Goal: Communication & Community: Connect with others

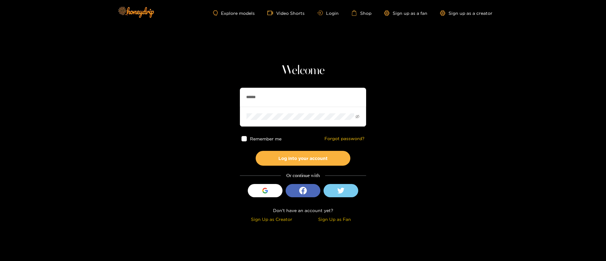
click at [298, 97] on input "******" at bounding box center [303, 97] width 126 height 19
click at [279, 102] on input "text" at bounding box center [303, 97] width 126 height 19
drag, startPoint x: 279, startPoint y: 102, endPoint x: 279, endPoint y: 93, distance: 8.8
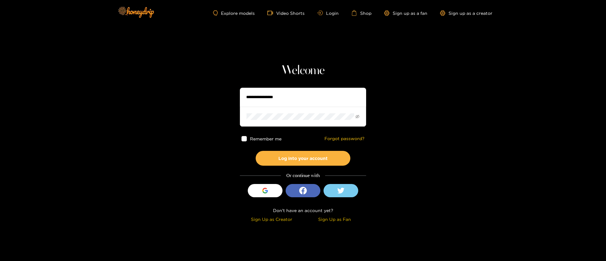
click at [279, 102] on input "text" at bounding box center [303, 97] width 126 height 19
click at [277, 89] on input "text" at bounding box center [303, 97] width 126 height 19
type input "*"
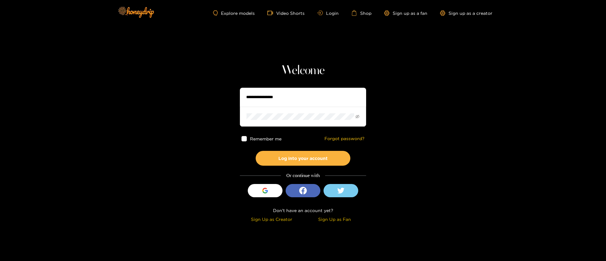
click at [285, 86] on div "Welcome Remember me Forgot password? Log into your account Or continue with Sig…" at bounding box center [303, 143] width 126 height 161
click at [300, 81] on div "Welcome Remember me Forgot password? Log into your account Or continue with Sig…" at bounding box center [303, 143] width 126 height 161
click at [297, 74] on h1 "Welcome" at bounding box center [303, 70] width 126 height 15
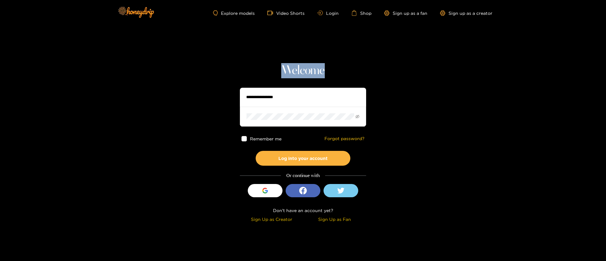
click at [360, 76] on h1 "Welcome" at bounding box center [303, 70] width 126 height 15
click at [303, 79] on div "Welcome Remember me Forgot password? Log into your account Or continue with Sig…" at bounding box center [303, 143] width 126 height 161
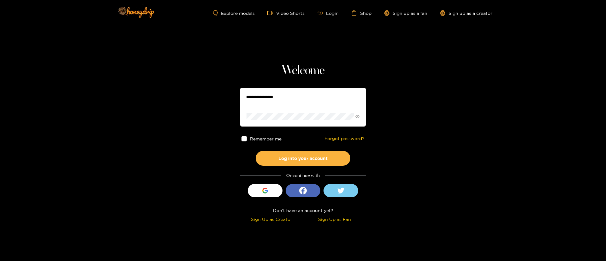
click at [305, 72] on h1 "Welcome" at bounding box center [303, 70] width 126 height 15
click at [303, 58] on section "Welcome Remember me Forgot password? Log into your account Or continue with Sig…" at bounding box center [303, 112] width 606 height 224
click at [308, 50] on section "Welcome Remember me Forgot password? Log into your account Or continue with Sig…" at bounding box center [303, 112] width 606 height 224
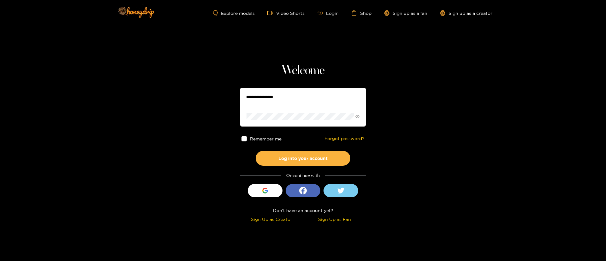
click at [374, 78] on section "Welcome Remember me Forgot password? Log into your account Or continue with Sig…" at bounding box center [303, 112] width 606 height 224
click at [314, 111] on span at bounding box center [303, 117] width 126 height 20
click at [294, 112] on span at bounding box center [303, 117] width 126 height 20
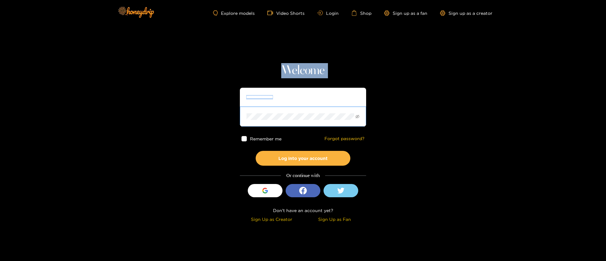
click at [294, 112] on span at bounding box center [303, 117] width 126 height 20
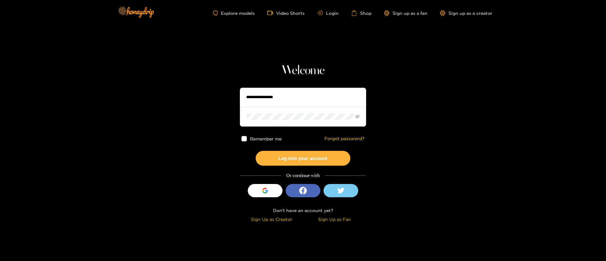
click at [266, 93] on input "text" at bounding box center [303, 97] width 126 height 19
drag, startPoint x: 269, startPoint y: 102, endPoint x: 274, endPoint y: 90, distance: 12.5
click at [269, 102] on input "text" at bounding box center [303, 97] width 126 height 19
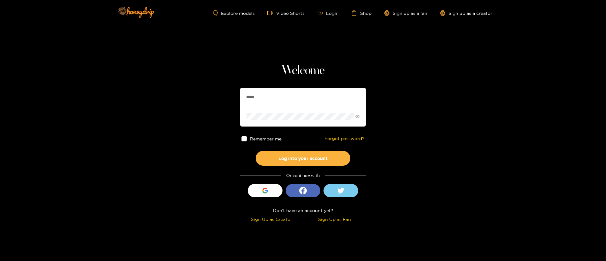
type input "******"
click at [293, 162] on button "Log into your account" at bounding box center [303, 158] width 95 height 15
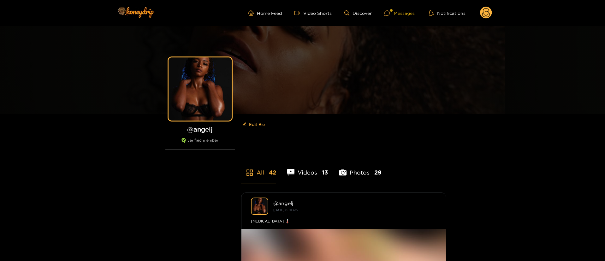
click at [402, 14] on div "Messages" at bounding box center [399, 12] width 30 height 7
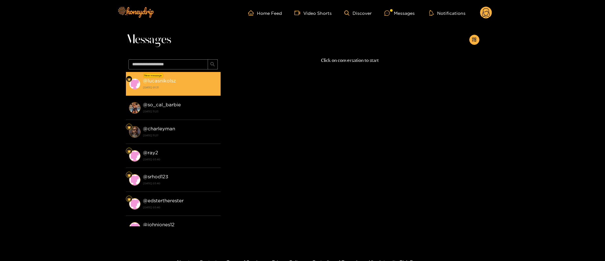
click at [155, 87] on strong "25 August 2025 01:31" at bounding box center [180, 88] width 74 height 6
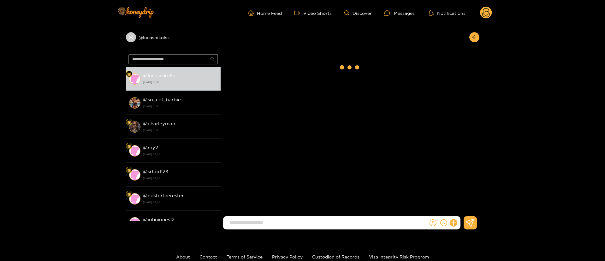
click at [344, 225] on input at bounding box center [327, 222] width 202 height 10
click at [346, 220] on input at bounding box center [327, 222] width 202 height 10
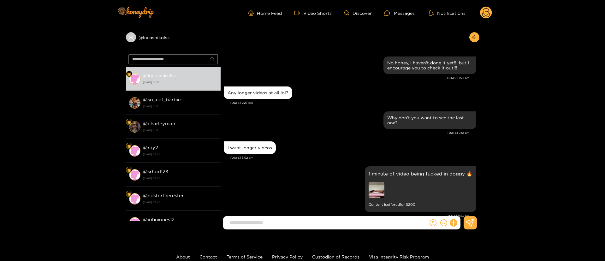
scroll to position [583, 0]
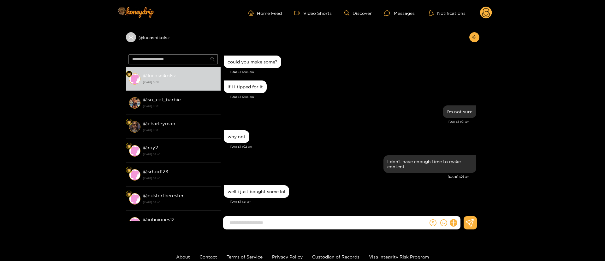
click at [320, 152] on div "why not Aug. 25, 1:02 am" at bounding box center [350, 141] width 252 height 25
click at [347, 165] on div "I don't have enough time to make content" at bounding box center [350, 164] width 252 height 21
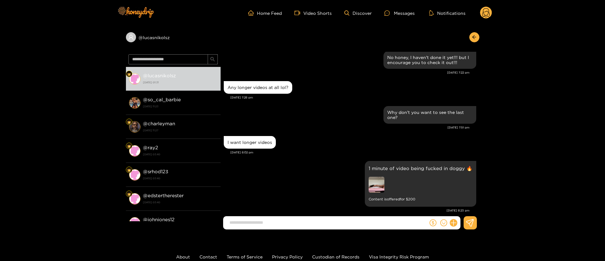
scroll to position [0, 0]
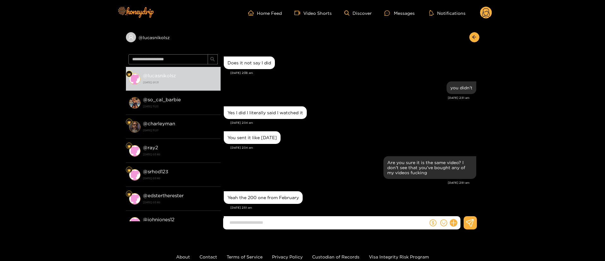
click at [315, 132] on div "You sent it like 2 months ago" at bounding box center [350, 138] width 252 height 16
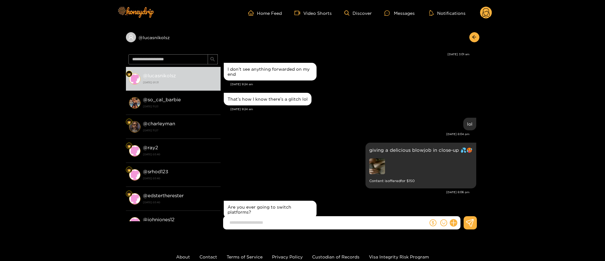
scroll to position [284, 0]
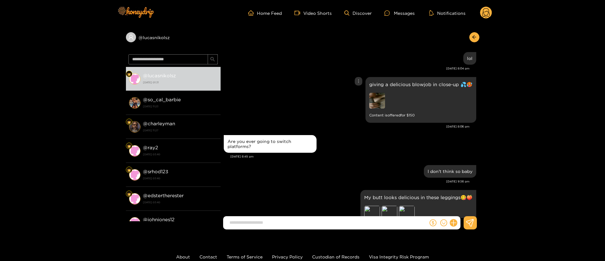
click at [379, 105] on img at bounding box center [377, 101] width 16 height 16
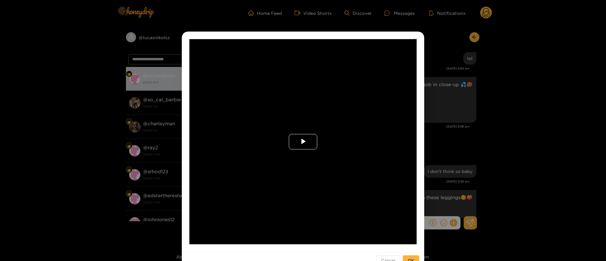
click at [303, 142] on span "Video Player" at bounding box center [303, 142] width 0 height 0
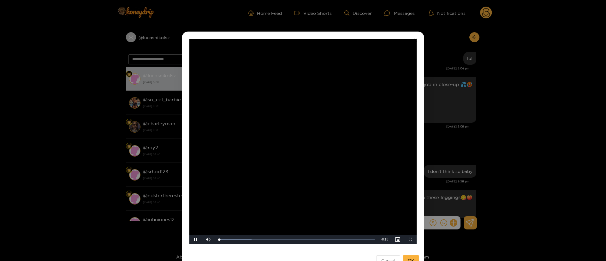
click at [429, 130] on div "**********" at bounding box center [303, 130] width 606 height 261
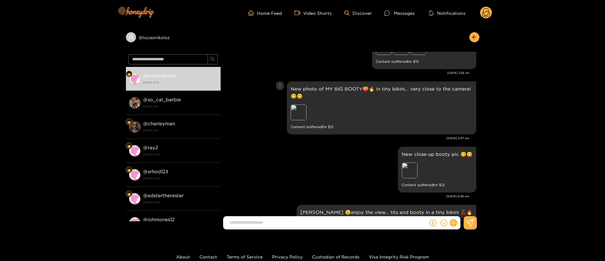
scroll to position [521, 0]
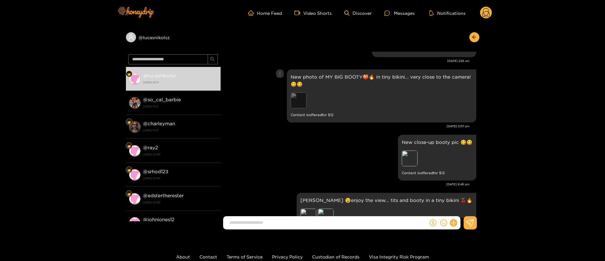
click at [298, 99] on div "Preview" at bounding box center [299, 100] width 16 height 16
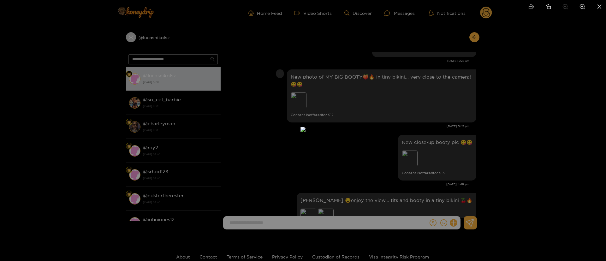
click at [430, 106] on div at bounding box center [303, 130] width 606 height 261
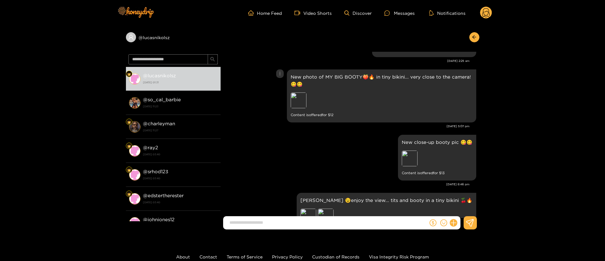
scroll to position [615, 0]
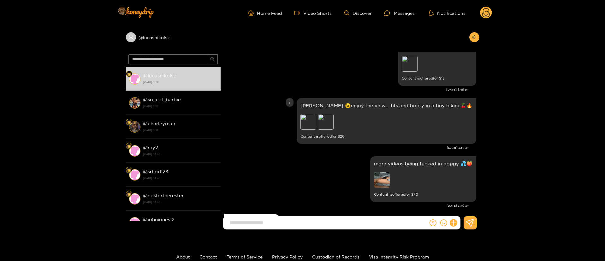
click at [431, 119] on div "sun tanning 😉enjoy the view... tits and booty in a tiny bikini 🍒🔥 Preview Previ…" at bounding box center [386, 121] width 172 height 38
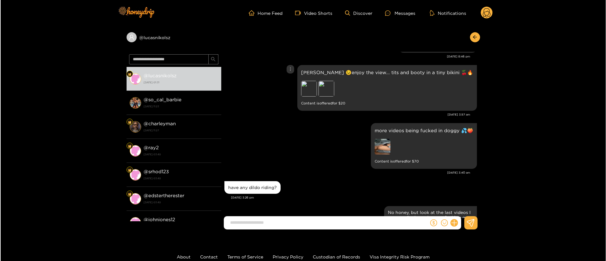
scroll to position [663, 0]
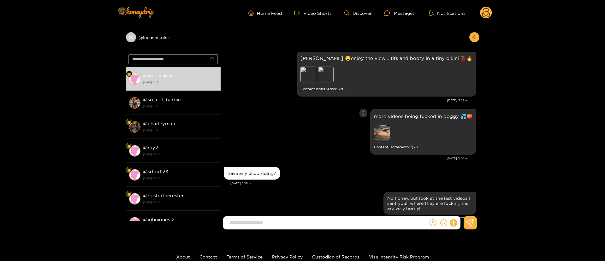
click at [387, 133] on img at bounding box center [382, 133] width 16 height 16
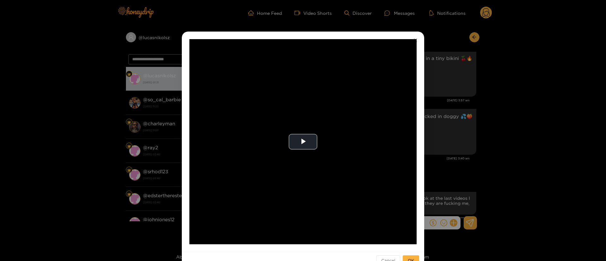
click at [461, 125] on div "**********" at bounding box center [303, 130] width 606 height 261
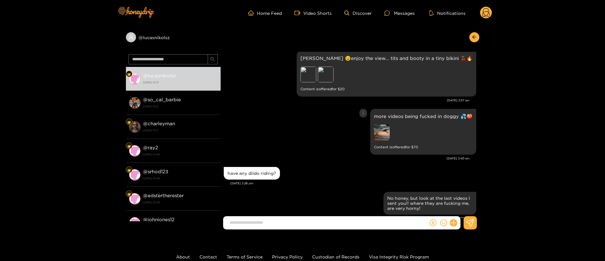
click at [386, 136] on img at bounding box center [382, 133] width 16 height 16
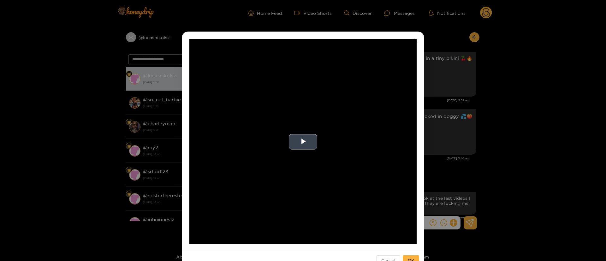
click at [324, 140] on video "Video Player" at bounding box center [302, 141] width 227 height 205
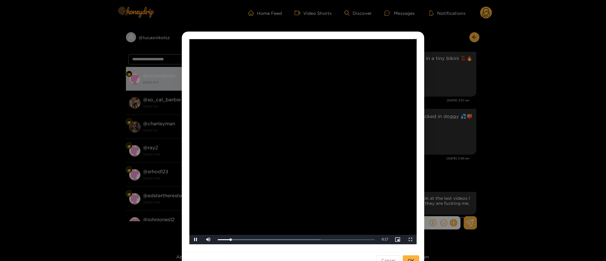
click at [490, 119] on div "**********" at bounding box center [303, 130] width 606 height 261
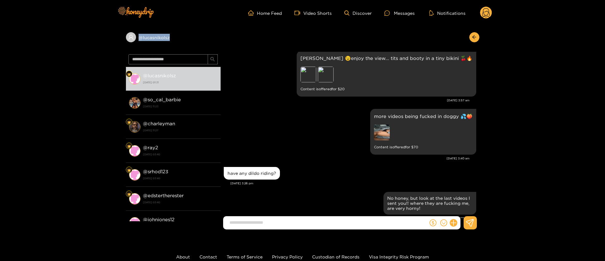
copy div "@ lucasnikolsz"
drag, startPoint x: 213, startPoint y: 45, endPoint x: 216, endPoint y: 12, distance: 33.3
click at [136, 48] on div "@ lucasnikolsz" at bounding box center [302, 39] width 353 height 26
click at [357, 167] on div "have any dildo riding?" at bounding box center [350, 173] width 252 height 16
click at [406, 117] on p "more videos being fucked in doggy 💦🍑" at bounding box center [423, 116] width 98 height 7
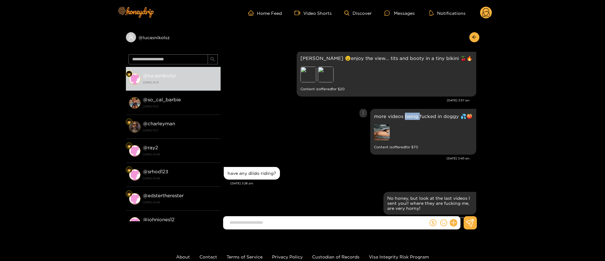
click at [406, 117] on p "more videos being fucked in doggy 💦🍑" at bounding box center [423, 116] width 98 height 7
copy p "more videos being fucked in doggy 💦🍑"
click at [365, 113] on icon "more" at bounding box center [363, 113] width 4 height 4
click at [363, 127] on div "Unsend" at bounding box center [362, 126] width 15 height 6
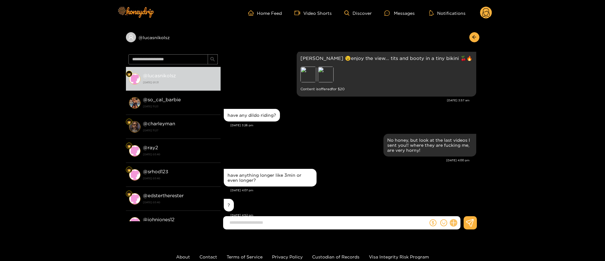
click at [454, 224] on icon at bounding box center [453, 222] width 7 height 7
click at [465, 207] on icon at bounding box center [465, 207] width 6 height 6
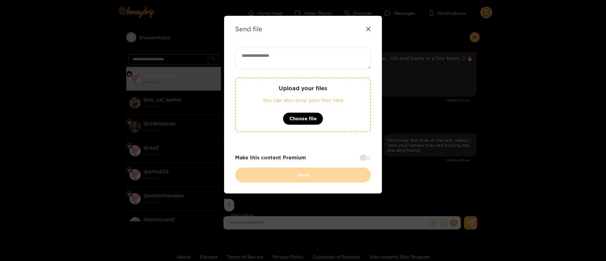
click at [311, 70] on div "Upload your files You can also drop your files here Choose file Make this conte…" at bounding box center [303, 115] width 136 height 135
click at [319, 61] on textarea at bounding box center [303, 58] width 136 height 21
paste textarea "**********"
type textarea "**********"
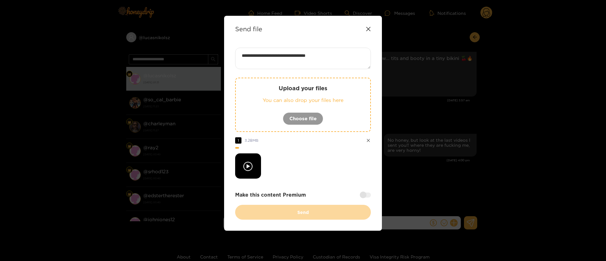
drag, startPoint x: 368, startPoint y: 193, endPoint x: 354, endPoint y: 203, distance: 17.4
click at [368, 193] on div at bounding box center [365, 194] width 11 height 5
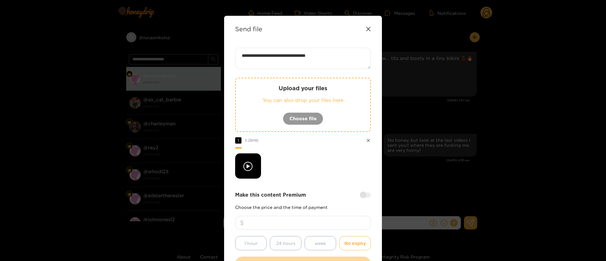
click at [334, 222] on input "number" at bounding box center [303, 223] width 136 height 14
type input "**"
drag, startPoint x: 329, startPoint y: 187, endPoint x: 330, endPoint y: 173, distance: 13.7
click at [329, 187] on div "**********" at bounding box center [303, 160] width 136 height 224
click at [304, 187] on div "**********" at bounding box center [303, 160] width 136 height 224
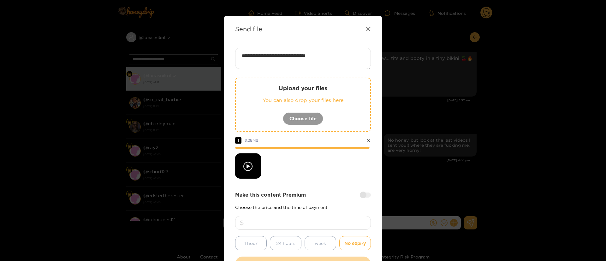
click at [299, 170] on div at bounding box center [303, 165] width 136 height 25
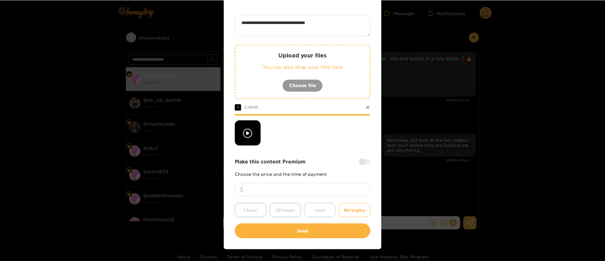
scroll to position [47, 0]
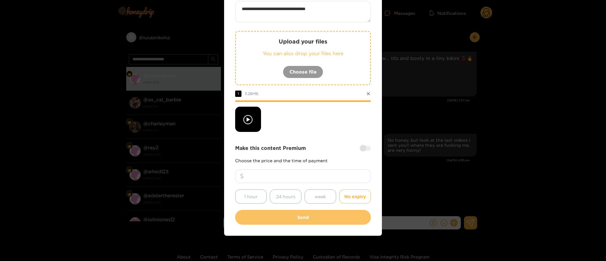
click at [305, 220] on button "Send" at bounding box center [303, 217] width 136 height 15
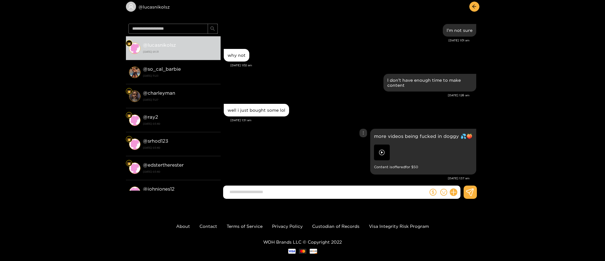
scroll to position [42, 0]
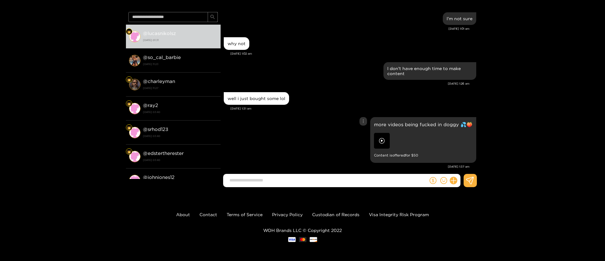
click at [316, 164] on div "Aug. 25, 1:37 am" at bounding box center [347, 166] width 246 height 4
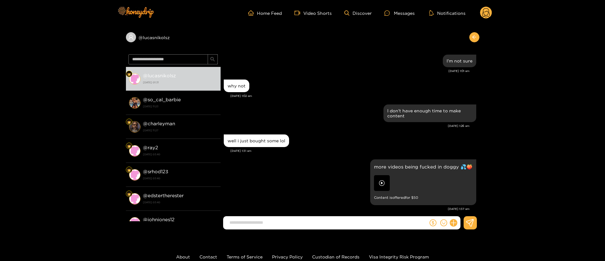
click at [474, 38] on icon "arrow-left" at bounding box center [474, 37] width 5 height 5
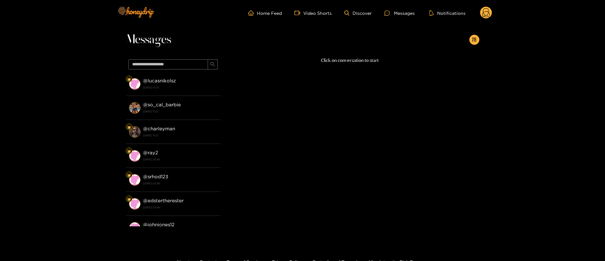
click at [482, 15] on circle at bounding box center [486, 13] width 12 height 12
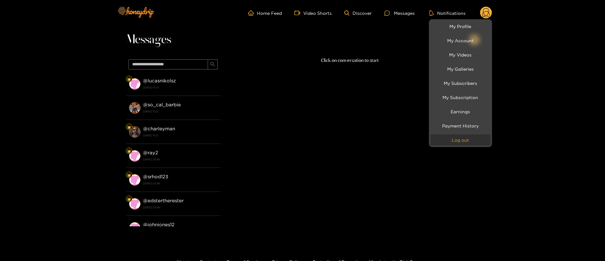
click at [464, 144] on button "Log out" at bounding box center [460, 139] width 60 height 11
